Goal: Task Accomplishment & Management: Manage account settings

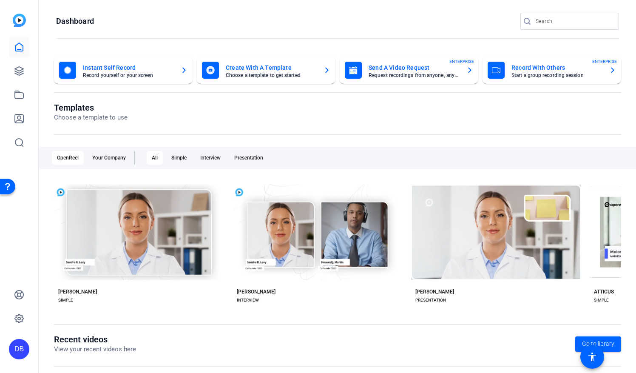
click at [19, 353] on div "DB" at bounding box center [19, 349] width 20 height 20
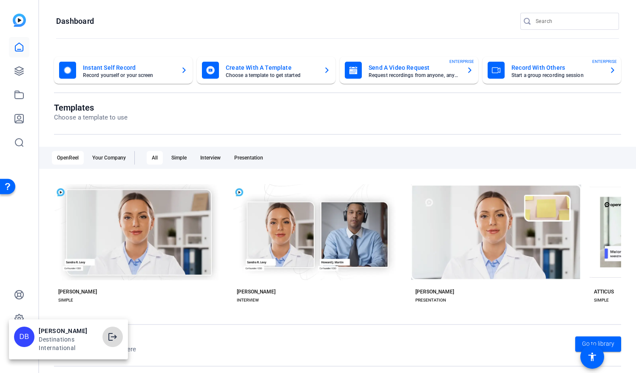
click at [112, 338] on mat-icon "logout" at bounding box center [113, 337] width 10 height 10
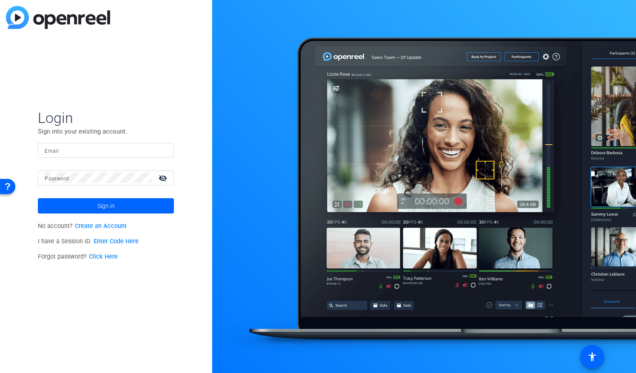
type input "[EMAIL_ADDRESS][DOMAIN_NAME]"
click at [147, 149] on input "[EMAIL_ADDRESS][DOMAIN_NAME]" at bounding box center [106, 150] width 122 height 10
drag, startPoint x: 147, startPoint y: 149, endPoint x: 14, endPoint y: 151, distance: 133.6
click at [14, 151] on div "Login Sign into your existing account. Email [EMAIL_ADDRESS][DOMAIN_NAME] Passw…" at bounding box center [106, 186] width 212 height 373
type input "[EMAIL_ADDRESS][DOMAIN_NAME]"
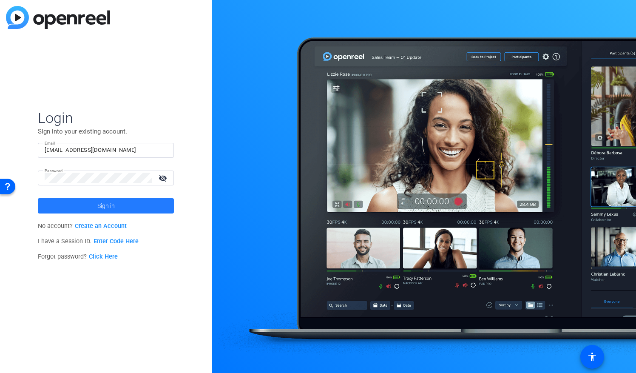
click at [93, 205] on span at bounding box center [106, 206] width 136 height 20
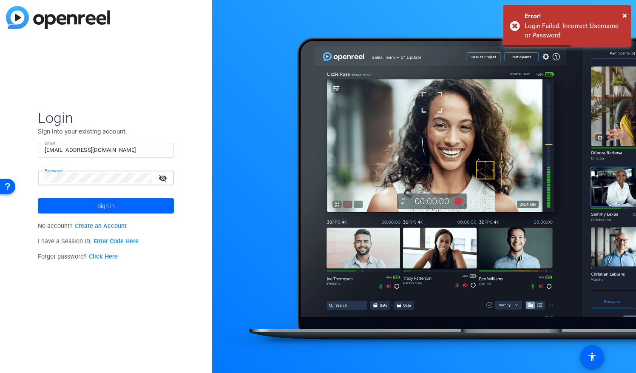
click at [26, 185] on div "Login Sign into your existing account. Email dbreisch@destinationsinternational…" at bounding box center [106, 186] width 212 height 373
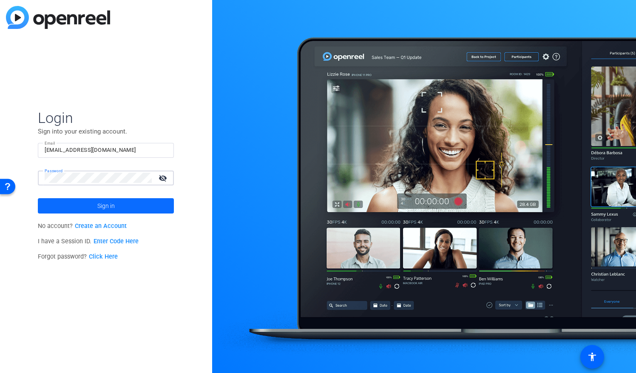
click at [55, 204] on span at bounding box center [106, 206] width 136 height 20
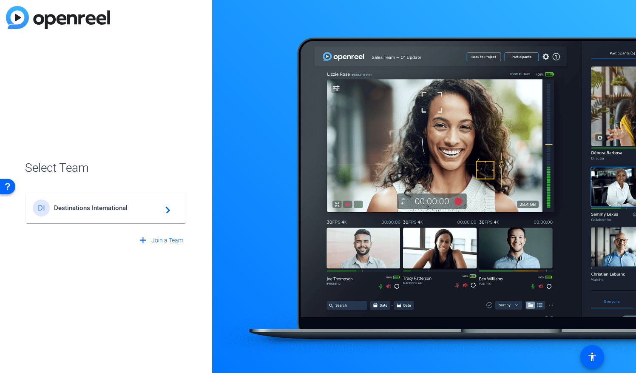
click at [163, 211] on mat-icon "navigate_next" at bounding box center [165, 208] width 10 height 10
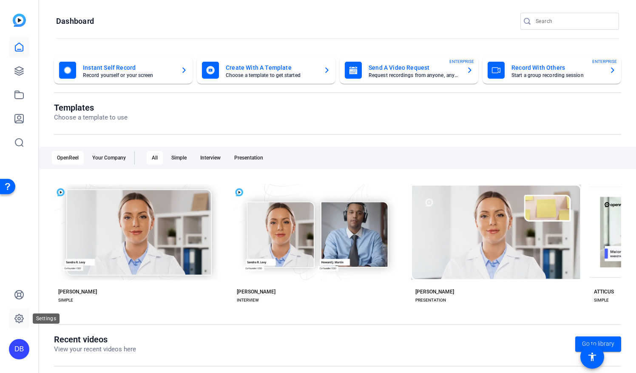
click at [17, 320] on icon at bounding box center [19, 318] width 10 height 10
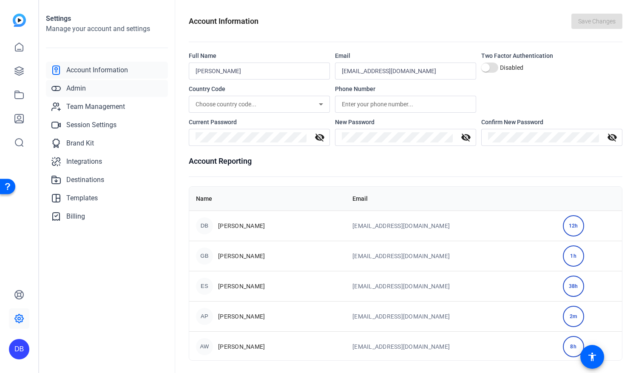
click at [74, 89] on span "Admin" at bounding box center [76, 88] width 20 height 10
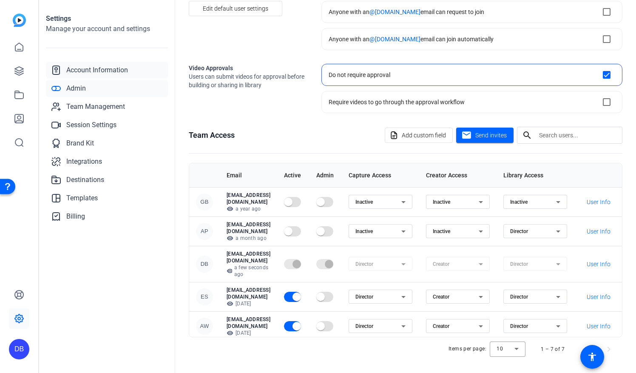
click at [104, 70] on span "Account Information" at bounding box center [97, 70] width 62 height 10
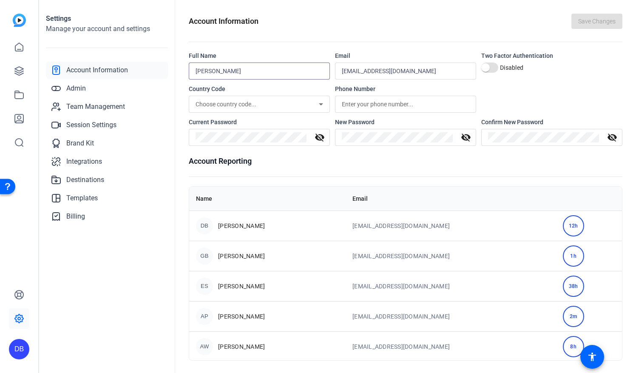
drag, startPoint x: 246, startPoint y: 74, endPoint x: 178, endPoint y: 78, distance: 68.1
click at [178, 78] on div "Account Information Save Changes Full Name David Breisch Email dbreisch@destina…" at bounding box center [405, 186] width 461 height 373
type input "Lauren Pace"
drag, startPoint x: 448, startPoint y: 69, endPoint x: 401, endPoint y: 77, distance: 47.4
click at [401, 77] on div "dbreisch@destinationsinternational.org" at bounding box center [406, 71] width 128 height 17
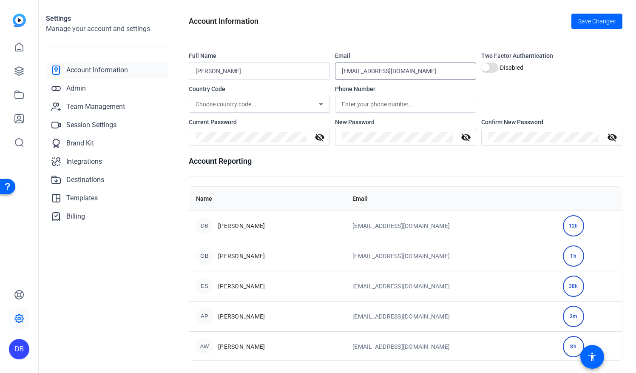
drag, startPoint x: 362, startPoint y: 70, endPoint x: 324, endPoint y: 73, distance: 38.9
click at [324, 73] on div "Full Name Lauren Pace Email dbreisch@destinationsinternational.org Two Factor A…" at bounding box center [406, 65] width 434 height 28
type input "[EMAIL_ADDRESS][DOMAIN_NAME]"
click at [159, 133] on link "Session Settings" at bounding box center [107, 125] width 122 height 17
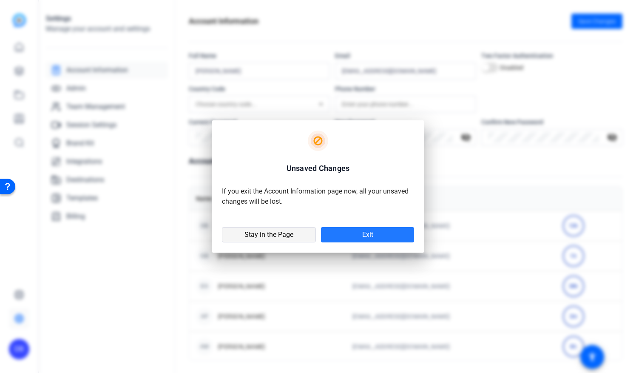
click at [286, 239] on span at bounding box center [268, 235] width 93 height 20
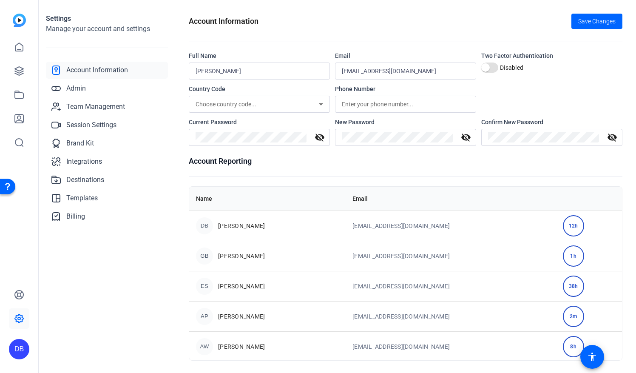
click at [320, 104] on icon at bounding box center [321, 104] width 4 height 2
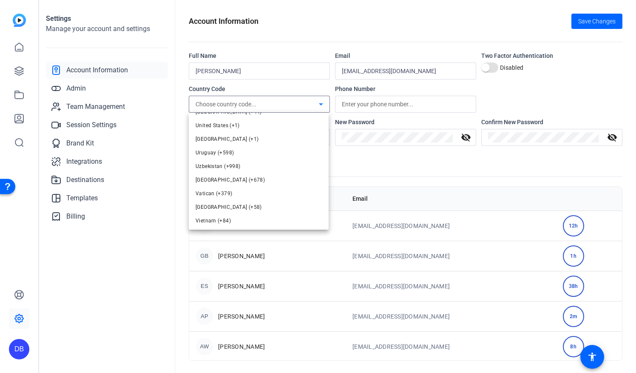
scroll to position [3147, 0]
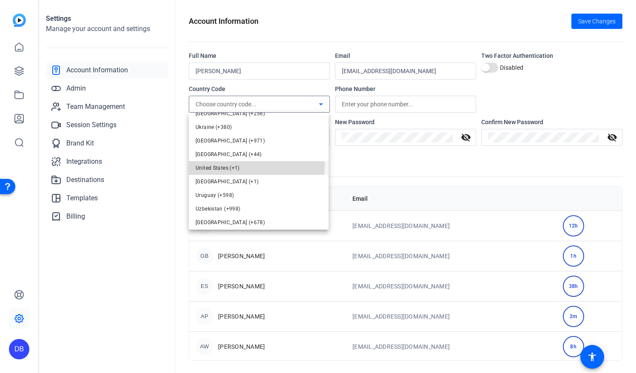
click at [247, 166] on mat-option "United States (+1)" at bounding box center [259, 168] width 140 height 14
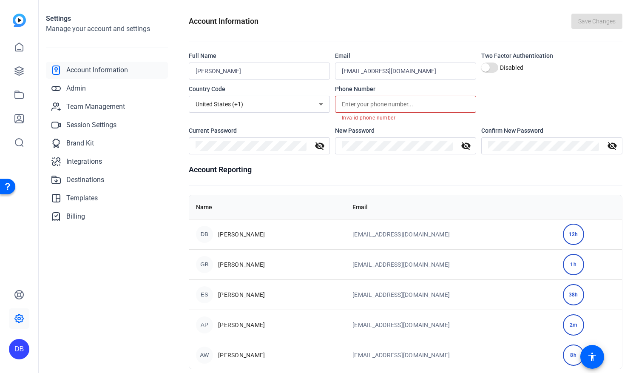
click at [346, 104] on input "text" at bounding box center [406, 104] width 128 height 10
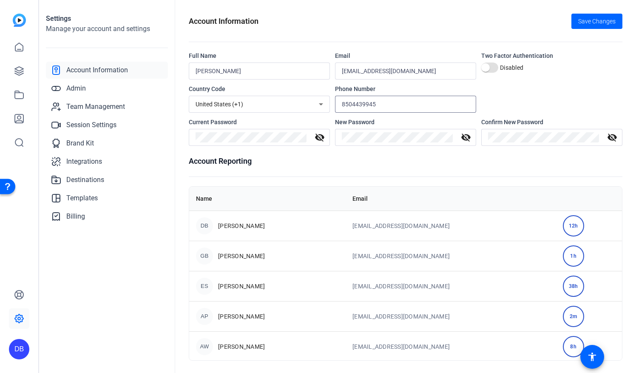
type input "8504439945"
click at [414, 158] on h1 "Account Reporting" at bounding box center [406, 161] width 434 height 12
click at [581, 21] on span "Save Changes" at bounding box center [596, 21] width 37 height 9
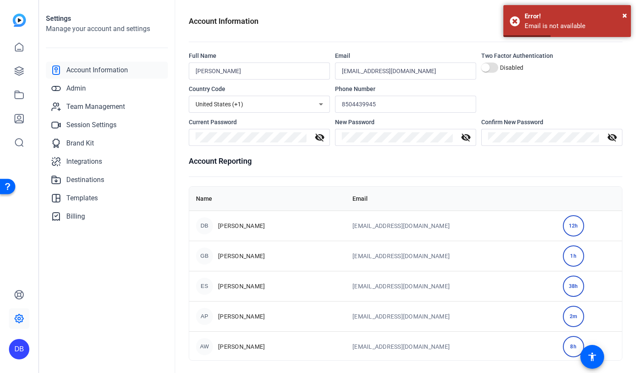
click at [431, 26] on div "Account Information Save Changes" at bounding box center [406, 21] width 434 height 15
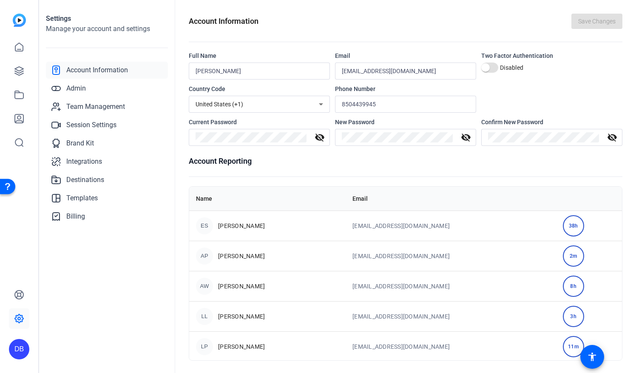
scroll to position [1, 0]
click at [235, 344] on span "Lauren Pace" at bounding box center [241, 346] width 47 height 9
click at [202, 346] on div "LP" at bounding box center [204, 345] width 17 height 17
click at [99, 107] on span "Team Management" at bounding box center [95, 107] width 59 height 10
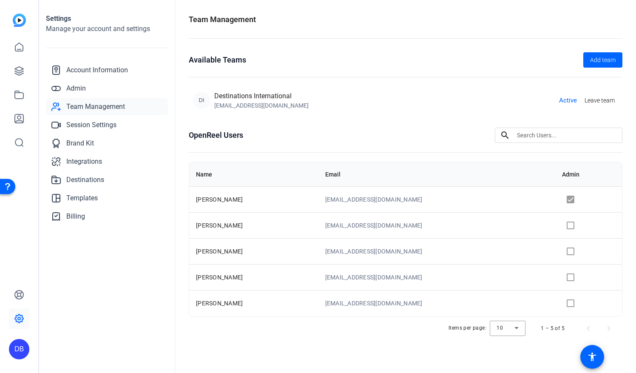
click at [576, 302] on td at bounding box center [588, 303] width 67 height 26
click at [575, 303] on td at bounding box center [588, 303] width 67 height 26
click at [578, 198] on td at bounding box center [588, 199] width 67 height 26
click at [578, 197] on td at bounding box center [588, 199] width 67 height 26
click at [595, 100] on span "Leave team" at bounding box center [600, 100] width 30 height 9
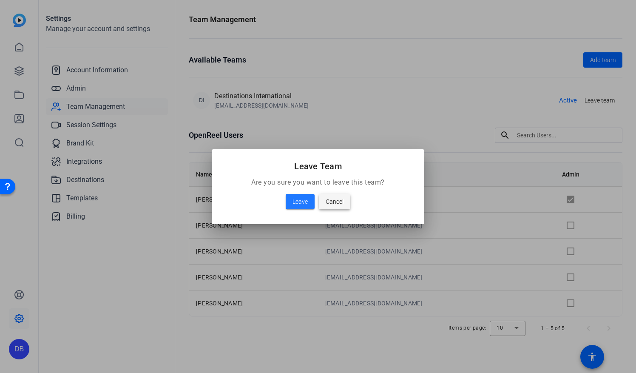
click at [322, 201] on span at bounding box center [334, 201] width 31 height 20
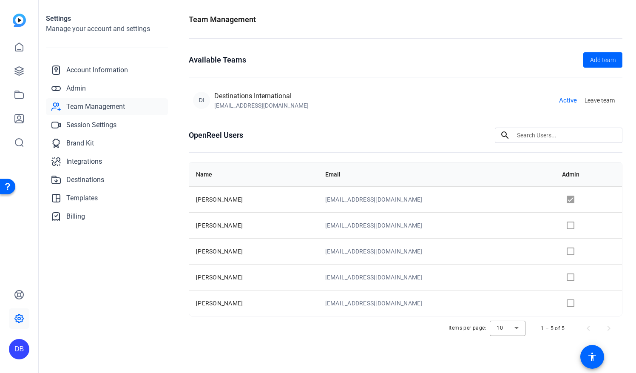
click at [355, 109] on div "DI Destinations International dbreisch@destinationsinternational.org Active Lea…" at bounding box center [405, 100] width 425 height 19
click at [85, 88] on span "Admin" at bounding box center [76, 88] width 20 height 10
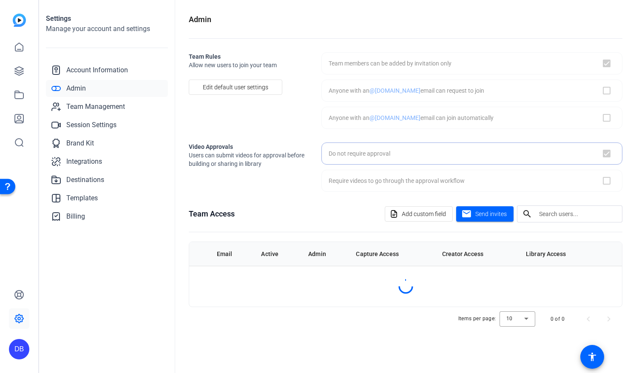
checkbox input "true"
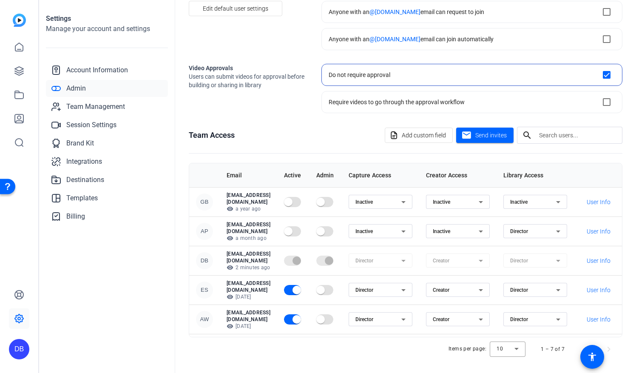
scroll to position [35, 0]
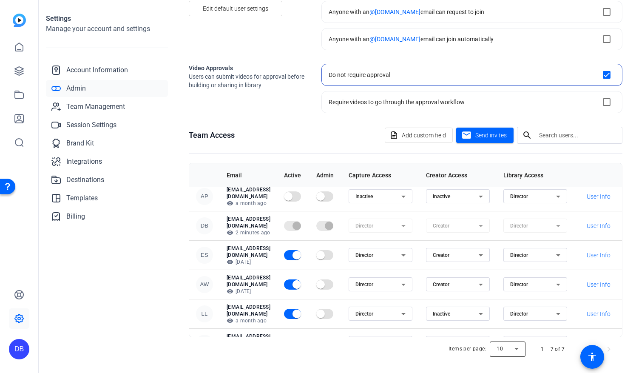
click at [513, 347] on div at bounding box center [508, 349] width 36 height 20
click at [513, 347] on div at bounding box center [318, 186] width 636 height 373
click at [392, 355] on div "Items per page: 10 1 – 7 of 7" at bounding box center [406, 349] width 434 height 24
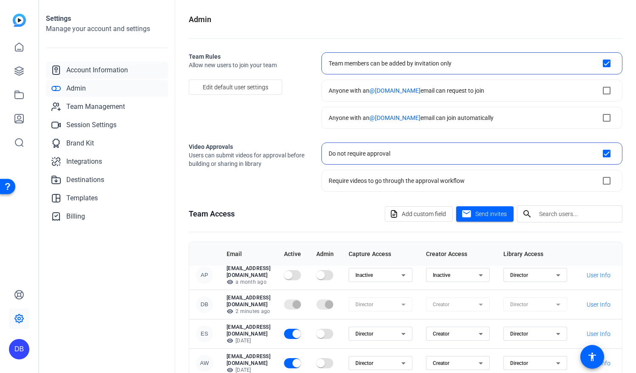
click at [114, 69] on span "Account Information" at bounding box center [97, 70] width 62 height 10
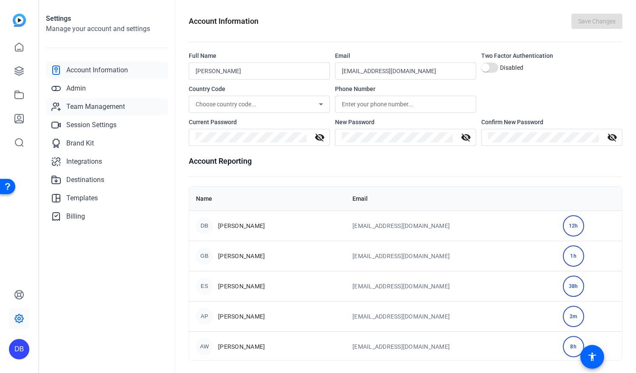
click at [99, 105] on span "Team Management" at bounding box center [95, 107] width 59 height 10
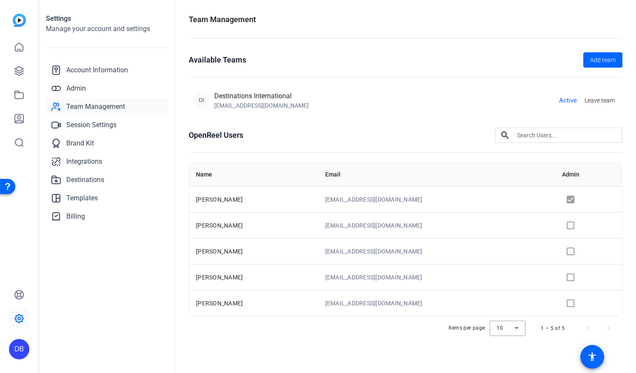
click at [577, 198] on td at bounding box center [588, 199] width 67 height 26
click at [74, 216] on span "Billing" at bounding box center [75, 216] width 19 height 10
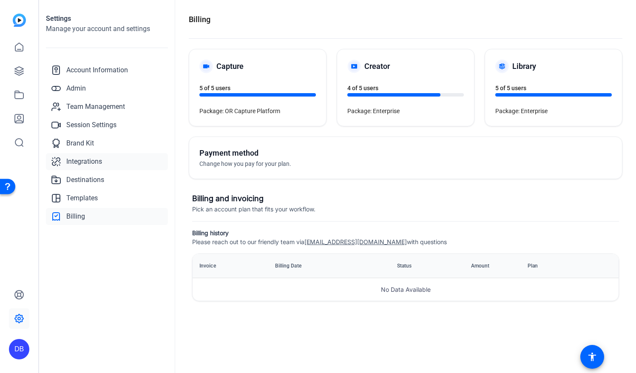
click at [94, 160] on span "Integrations" at bounding box center [84, 162] width 36 height 10
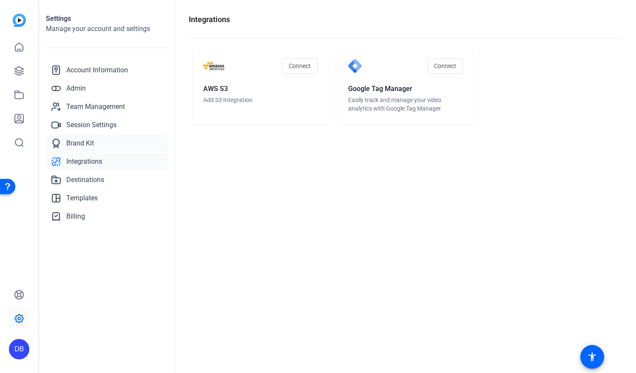
click at [85, 143] on span "Brand Kit" at bounding box center [80, 143] width 28 height 10
